Goal: Task Accomplishment & Management: Manage account settings

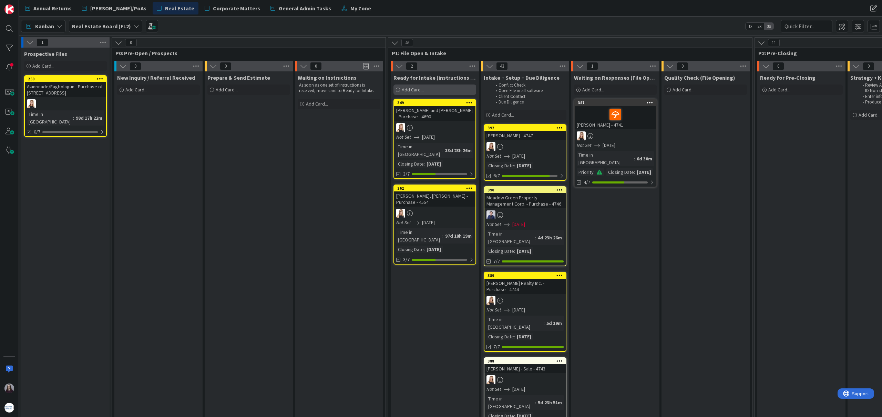
click at [429, 93] on div "Add Card..." at bounding box center [435, 89] width 83 height 10
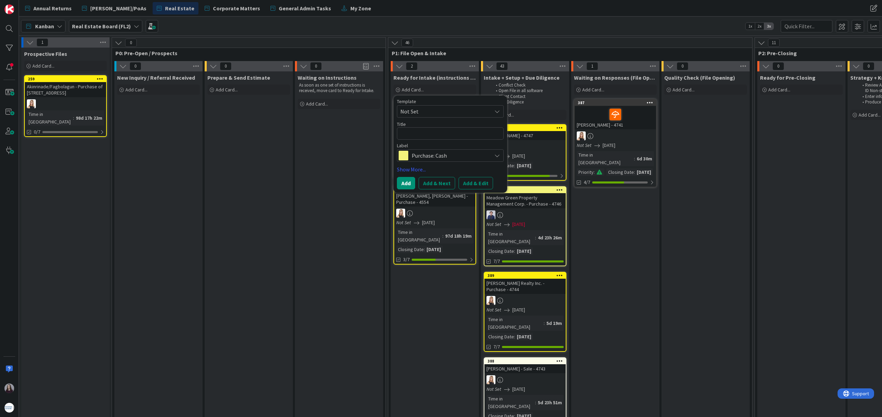
click at [460, 110] on span "Not Set" at bounding box center [443, 111] width 86 height 9
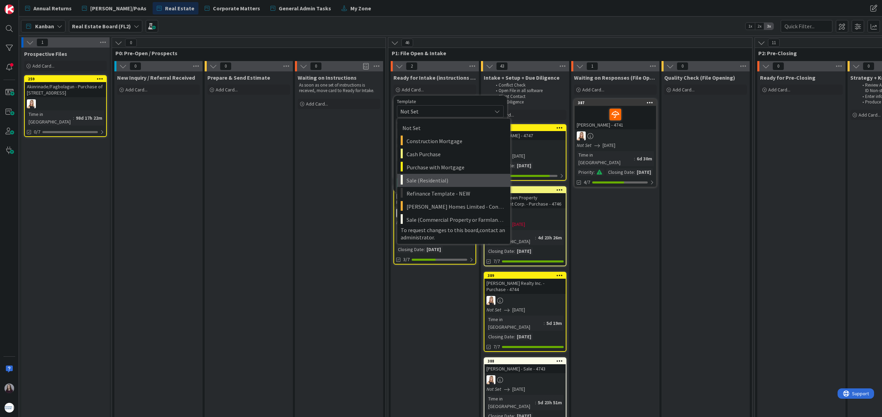
click at [448, 186] on link "Sale (Residential)" at bounding box center [453, 180] width 113 height 13
type textarea "x"
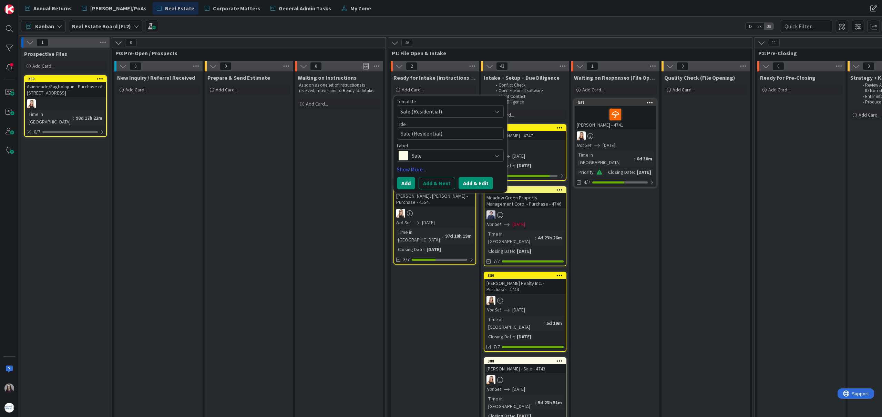
click at [480, 184] on button "Add & Edit" at bounding box center [476, 183] width 34 height 12
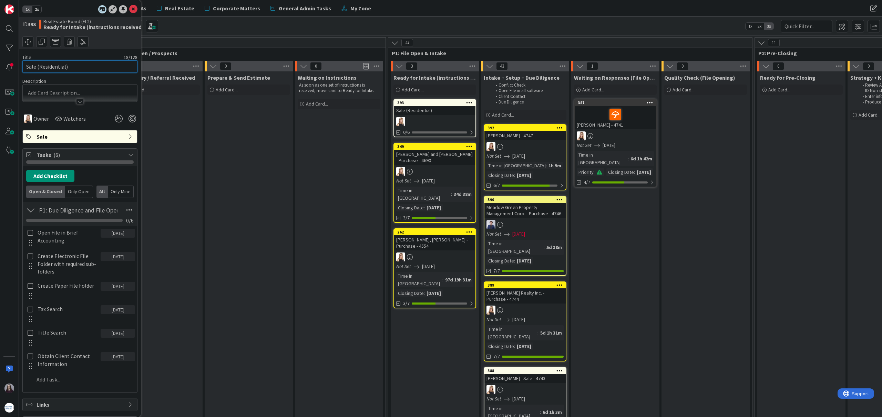
drag, startPoint x: 81, startPoint y: 66, endPoint x: 43, endPoint y: 69, distance: 38.7
click at [14, 70] on div "1x 2x ID 393 Real Estate Board (FL2) Ready for Intake (instructions received) T…" at bounding box center [9, 208] width 19 height 417
type input "[PERSON_NAME] - Sale - 4748"
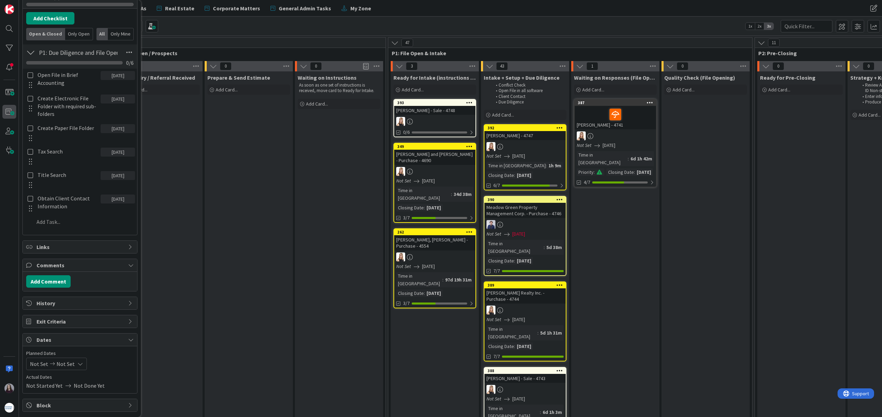
scroll to position [207, 0]
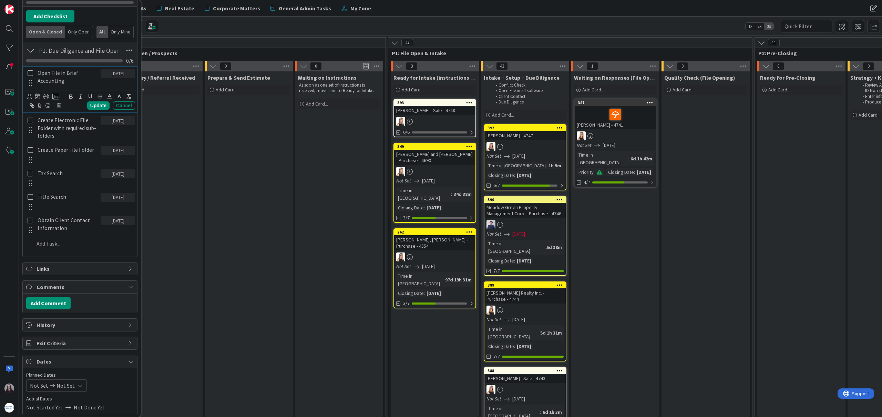
click at [29, 76] on icon at bounding box center [31, 73] width 6 height 6
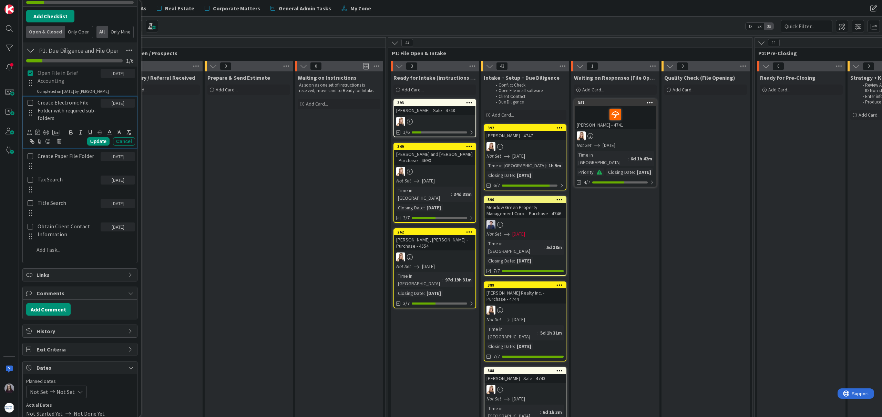
click at [30, 105] on icon at bounding box center [31, 103] width 6 height 6
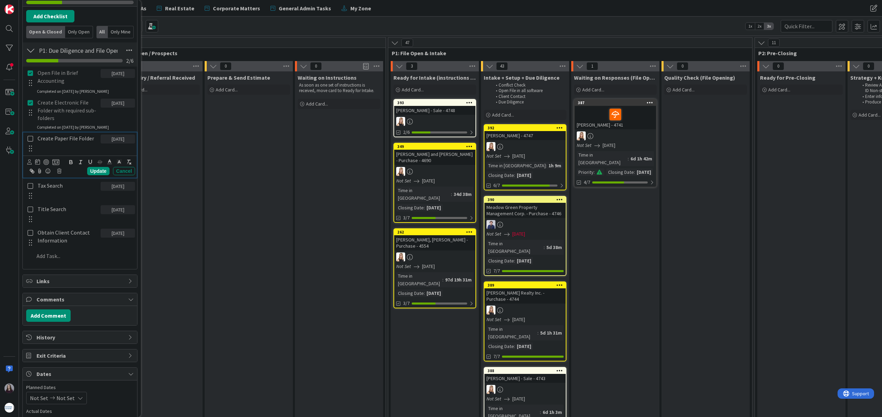
click at [31, 141] on icon at bounding box center [31, 138] width 6 height 6
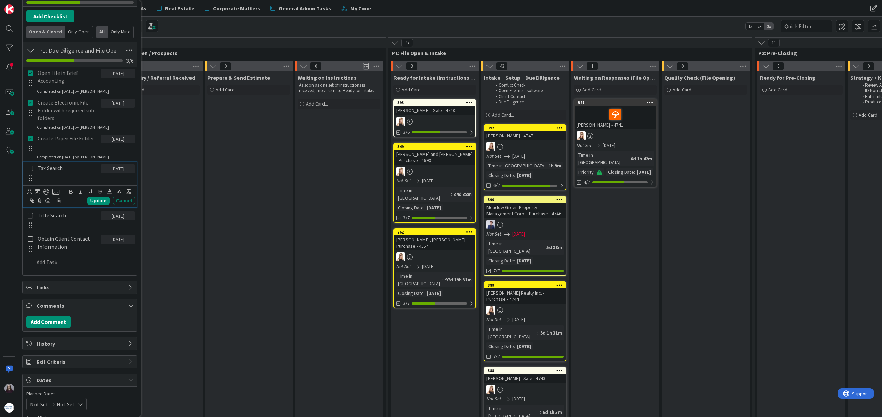
click at [31, 171] on icon at bounding box center [31, 168] width 6 height 6
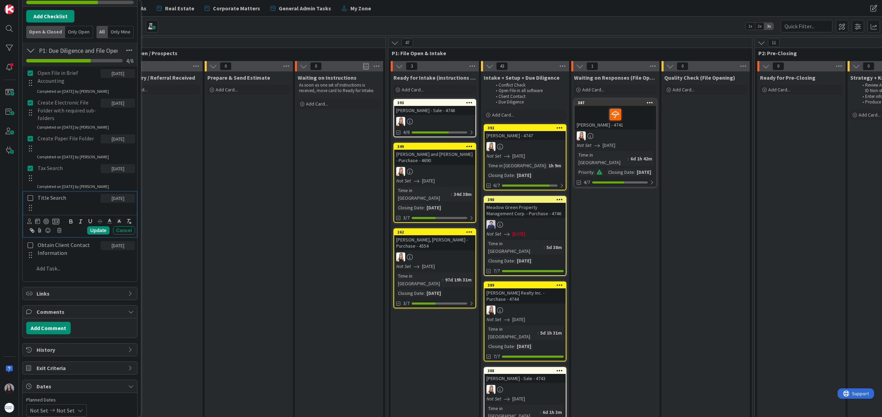
click at [29, 197] on icon at bounding box center [31, 198] width 6 height 6
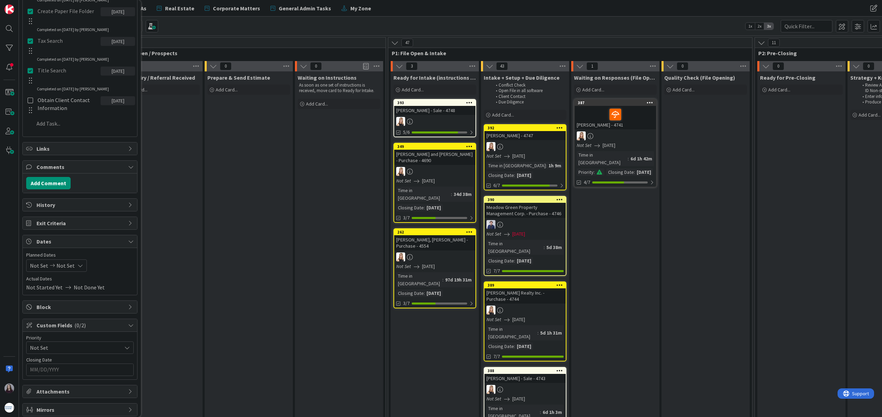
scroll to position [357, 0]
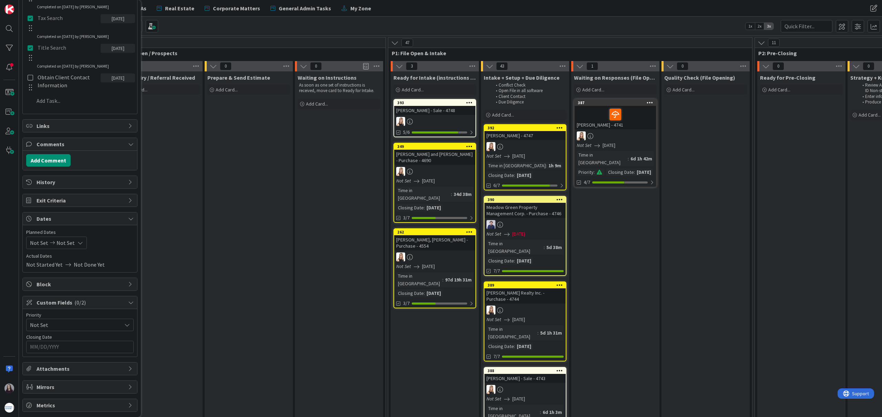
click at [72, 242] on div "Not Set Not Set" at bounding box center [56, 242] width 61 height 12
click at [107, 329] on td "26" at bounding box center [107, 328] width 13 height 13
type input "[DATE]"
click at [107, 329] on td "26" at bounding box center [107, 328] width 13 height 13
type input "[DATE]"
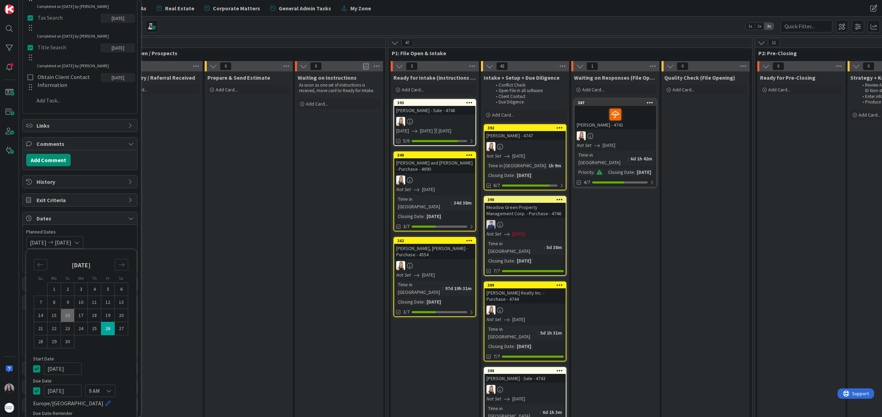
click at [37, 370] on icon at bounding box center [36, 368] width 7 height 8
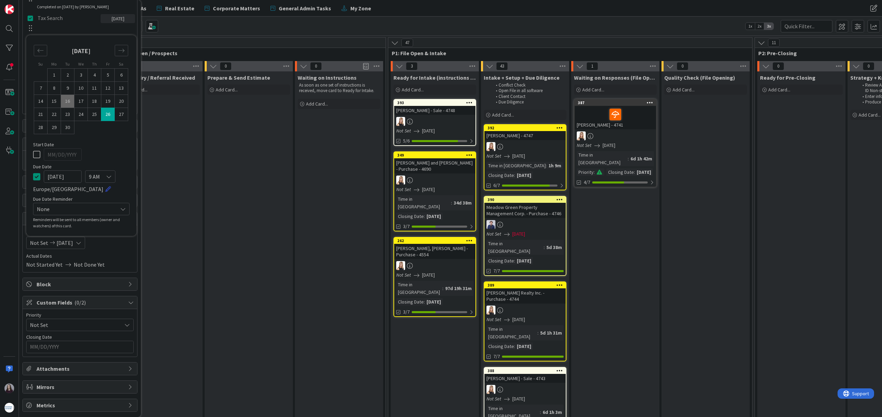
click at [113, 263] on div "Not Started Yet Not Done Yet" at bounding box center [80, 264] width 108 height 8
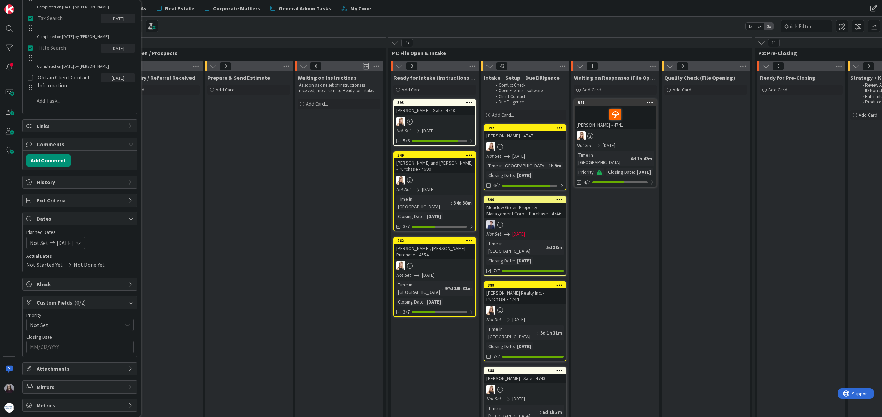
click at [73, 351] on input "MM/DD/YYYY" at bounding box center [80, 347] width 100 height 12
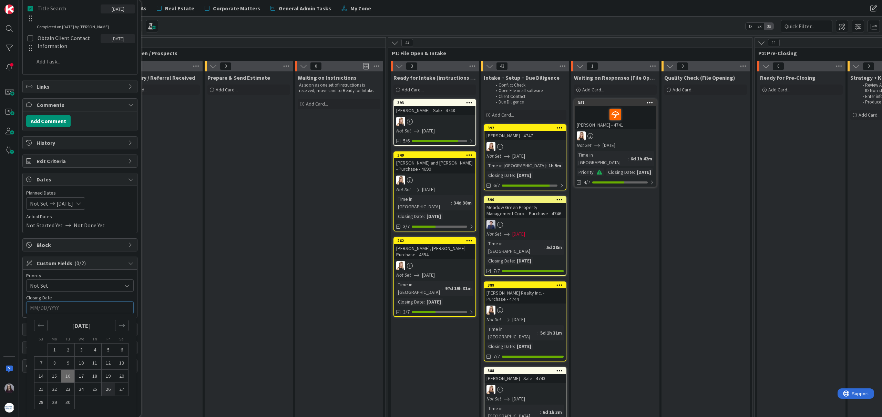
click at [108, 386] on td "26" at bounding box center [108, 389] width 13 height 13
type input "[DATE]"
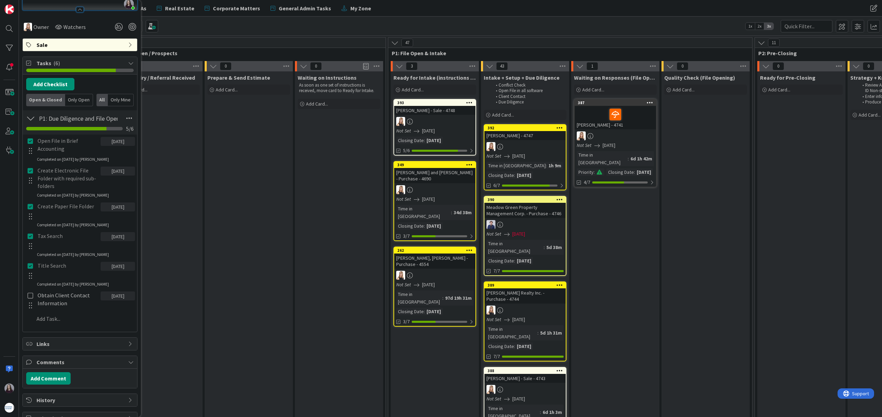
scroll to position [0, 0]
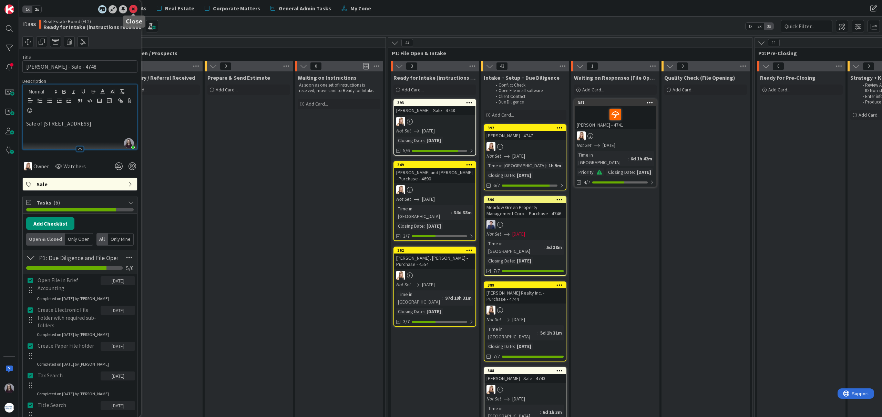
click at [133, 8] on icon at bounding box center [133, 9] width 8 height 8
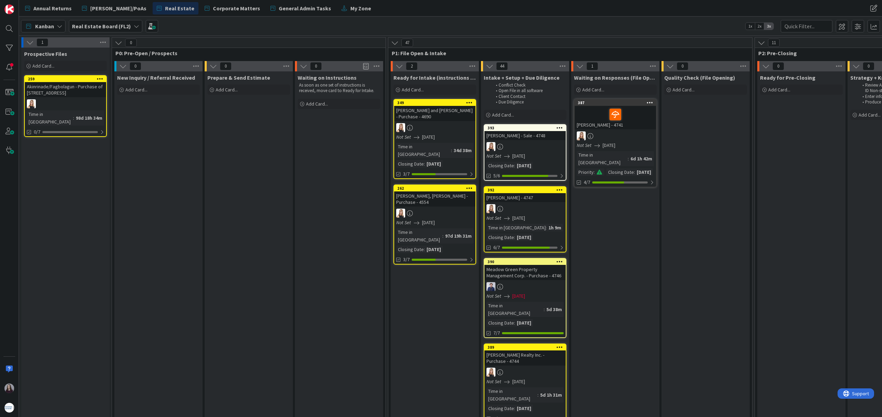
drag, startPoint x: 433, startPoint y: 102, endPoint x: 338, endPoint y: 4, distance: 136.0
